Goal: Browse casually

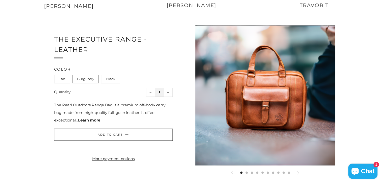
scroll to position [694, 0]
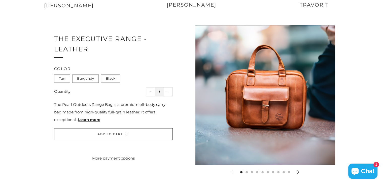
click at [298, 172] on icon at bounding box center [298, 172] width 4 height 4
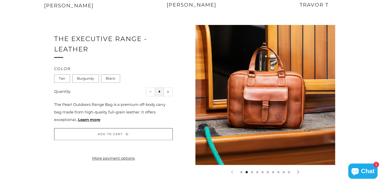
click at [298, 172] on icon at bounding box center [298, 172] width 4 height 4
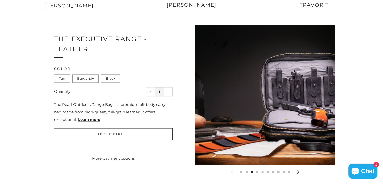
click at [295, 171] on div at bounding box center [297, 171] width 11 height 11
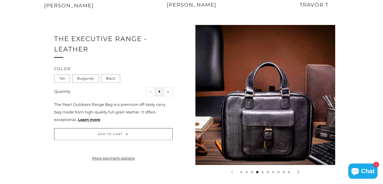
click at [295, 171] on div at bounding box center [297, 171] width 11 height 11
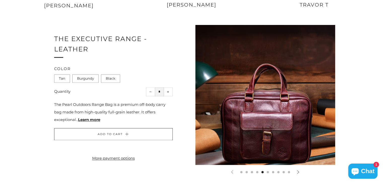
click at [295, 171] on div at bounding box center [297, 171] width 11 height 11
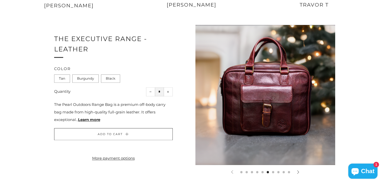
click at [295, 171] on div at bounding box center [297, 171] width 11 height 11
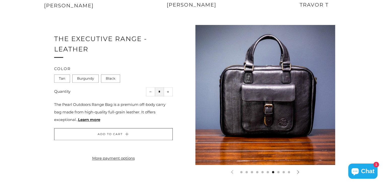
click at [295, 171] on div at bounding box center [297, 171] width 11 height 11
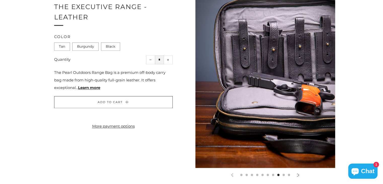
scroll to position [763, 0]
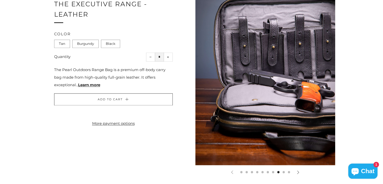
click at [298, 170] on icon at bounding box center [298, 172] width 4 height 4
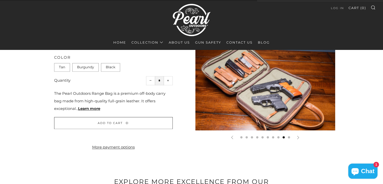
scroll to position [692, 0]
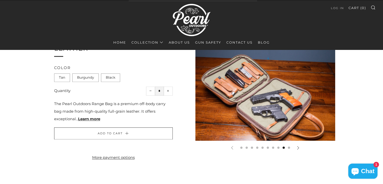
click at [298, 149] on icon at bounding box center [298, 148] width 4 height 4
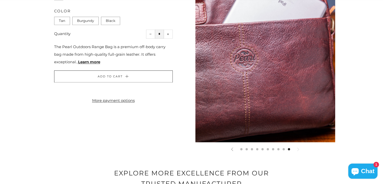
scroll to position [787, 0]
click at [297, 149] on icon at bounding box center [298, 149] width 4 height 4
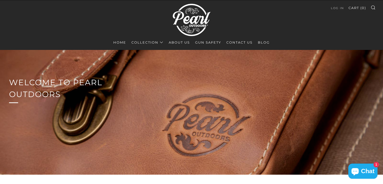
scroll to position [0, 0]
